Goal: Navigation & Orientation: Find specific page/section

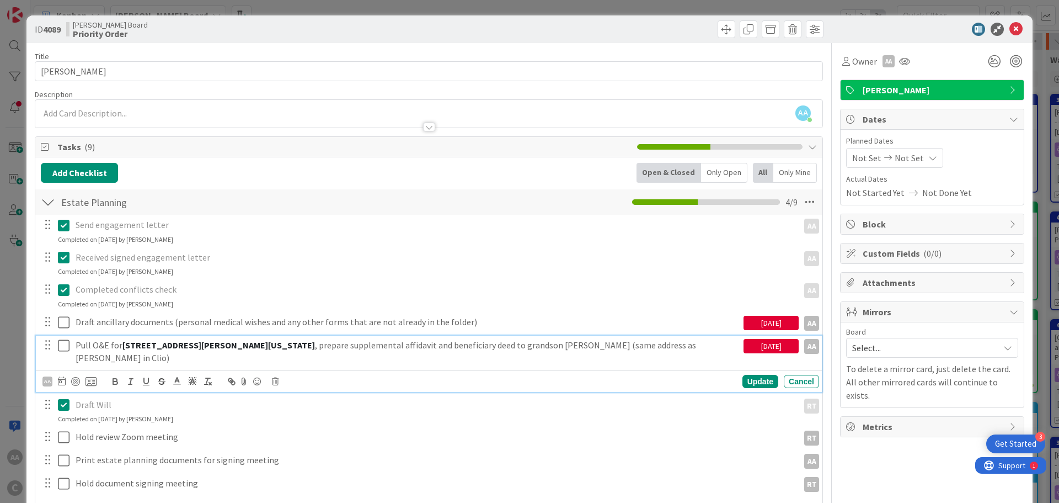
click at [61, 343] on icon at bounding box center [64, 345] width 12 height 13
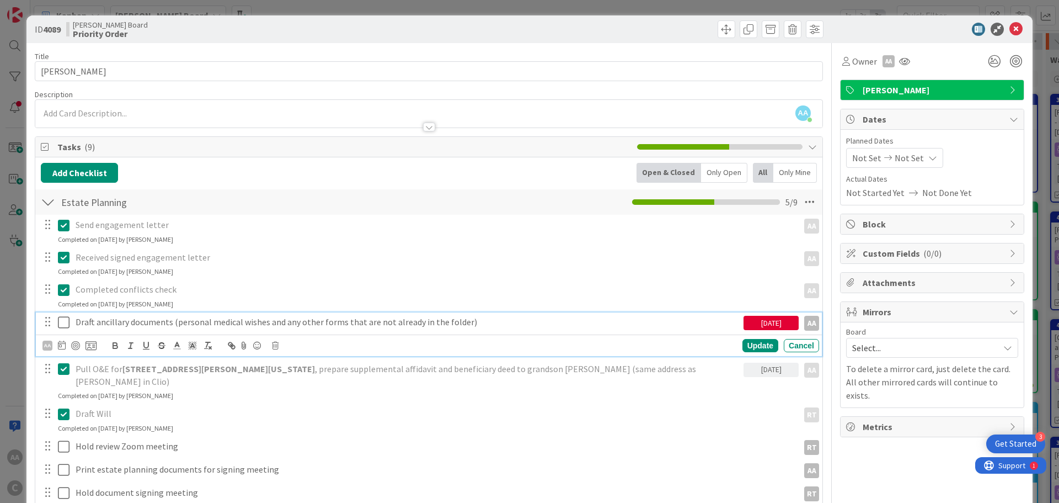
click at [61, 323] on icon at bounding box center [64, 322] width 12 height 13
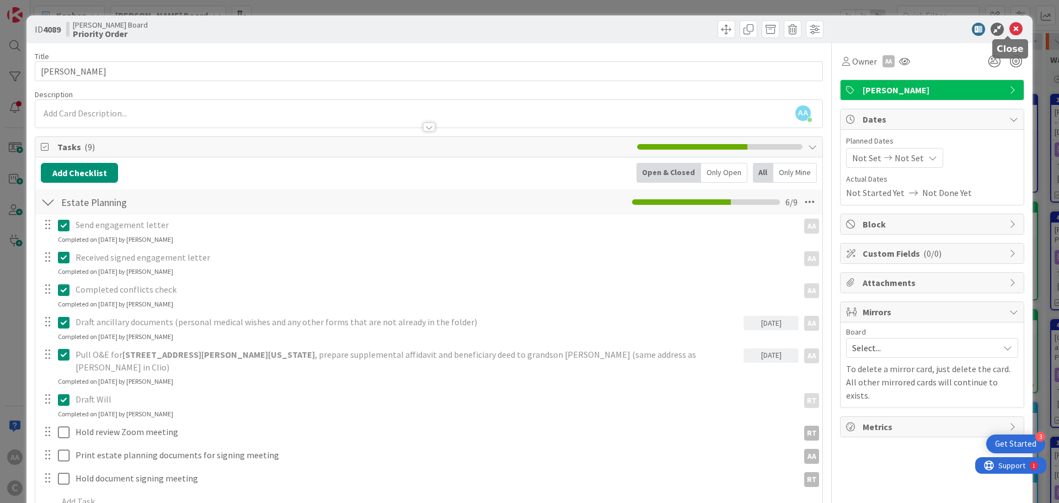
click at [1009, 25] on icon at bounding box center [1015, 29] width 13 height 13
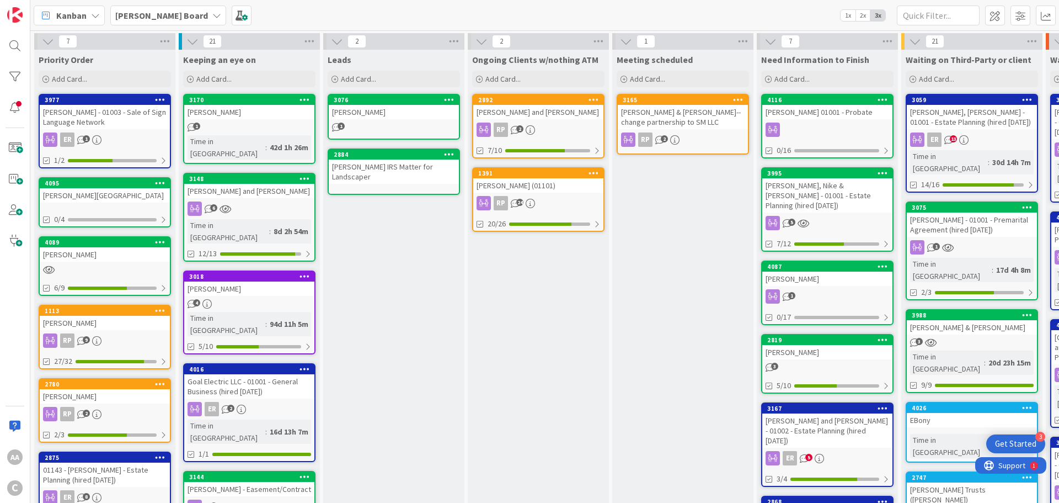
click at [132, 6] on div "[PERSON_NAME] Board" at bounding box center [168, 16] width 116 height 20
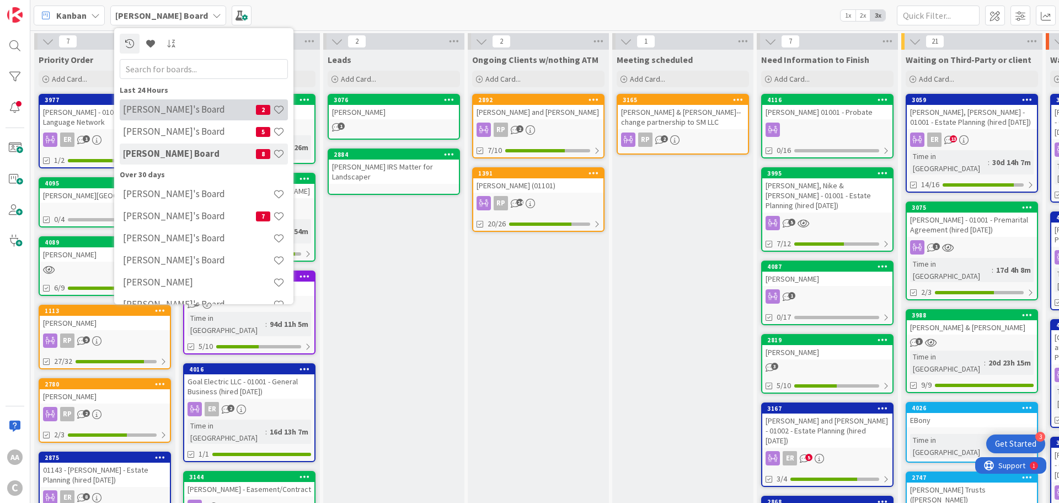
click at [159, 109] on h4 "[PERSON_NAME]'s Board" at bounding box center [189, 109] width 133 height 11
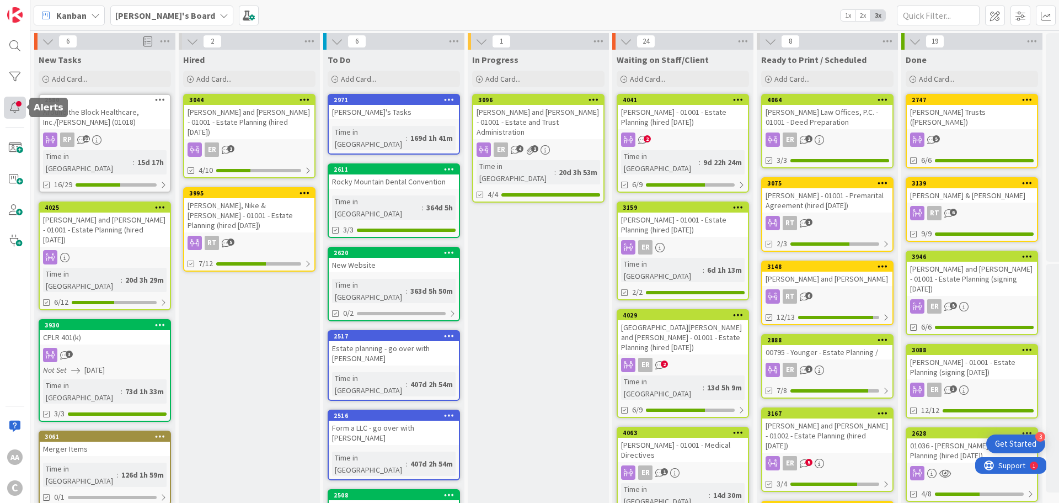
click at [15, 106] on div at bounding box center [15, 108] width 22 height 22
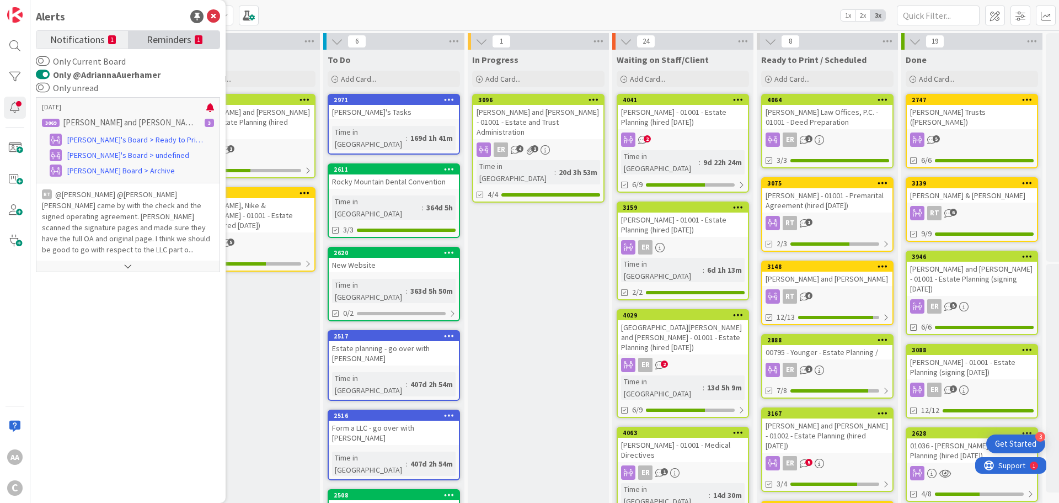
click at [183, 36] on span "Reminders" at bounding box center [169, 38] width 45 height 15
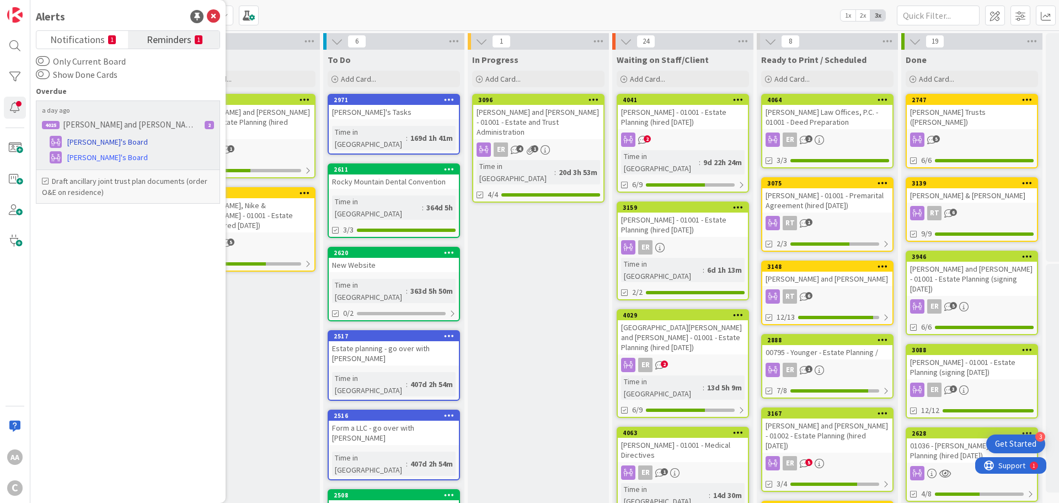
click at [115, 138] on span "[PERSON_NAME]'s Board" at bounding box center [107, 142] width 81 height 12
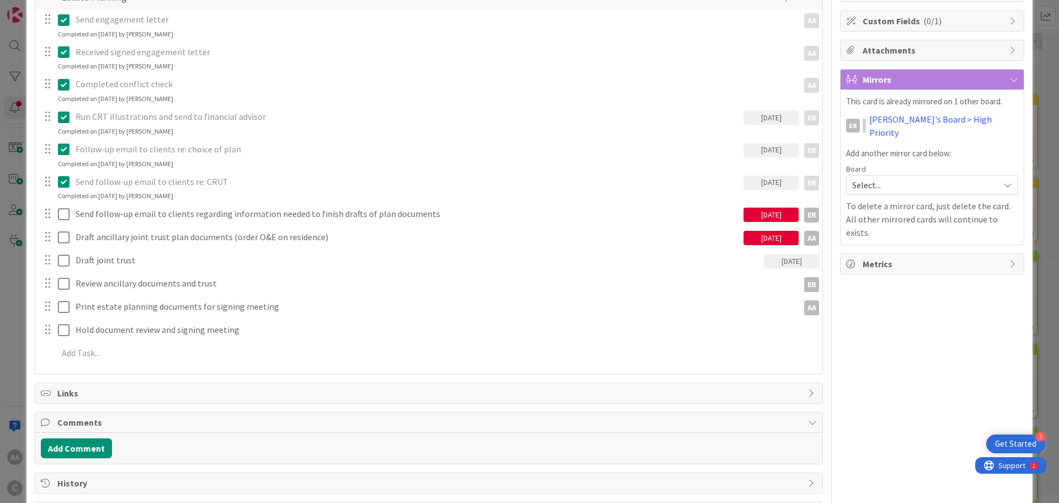
scroll to position [276, 0]
